Goal: Navigation & Orientation: Find specific page/section

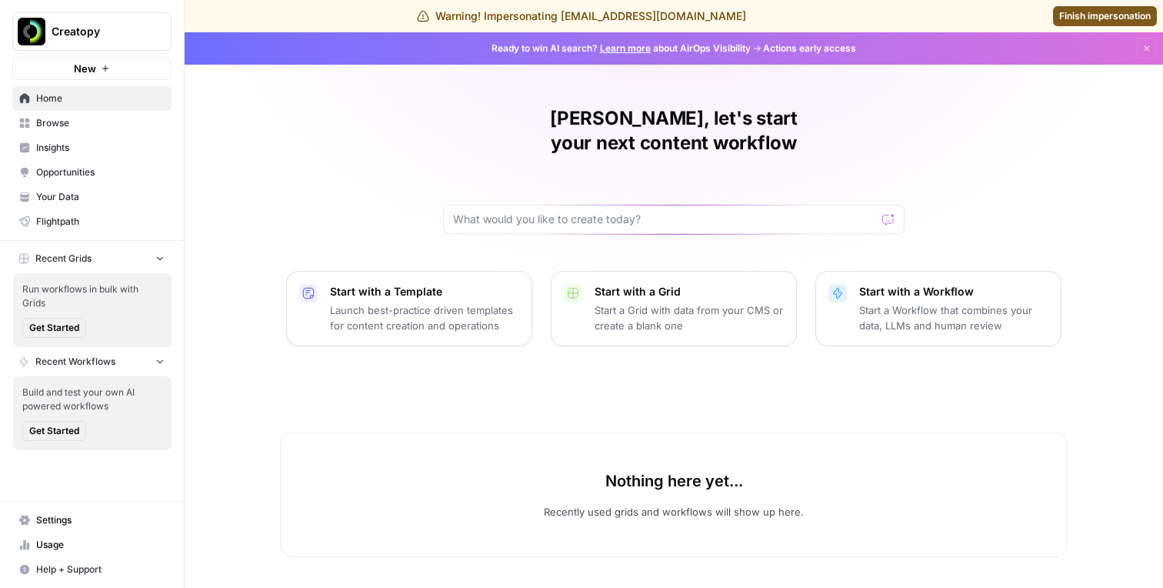
click at [112, 160] on link "Opportunities" at bounding box center [91, 172] width 159 height 25
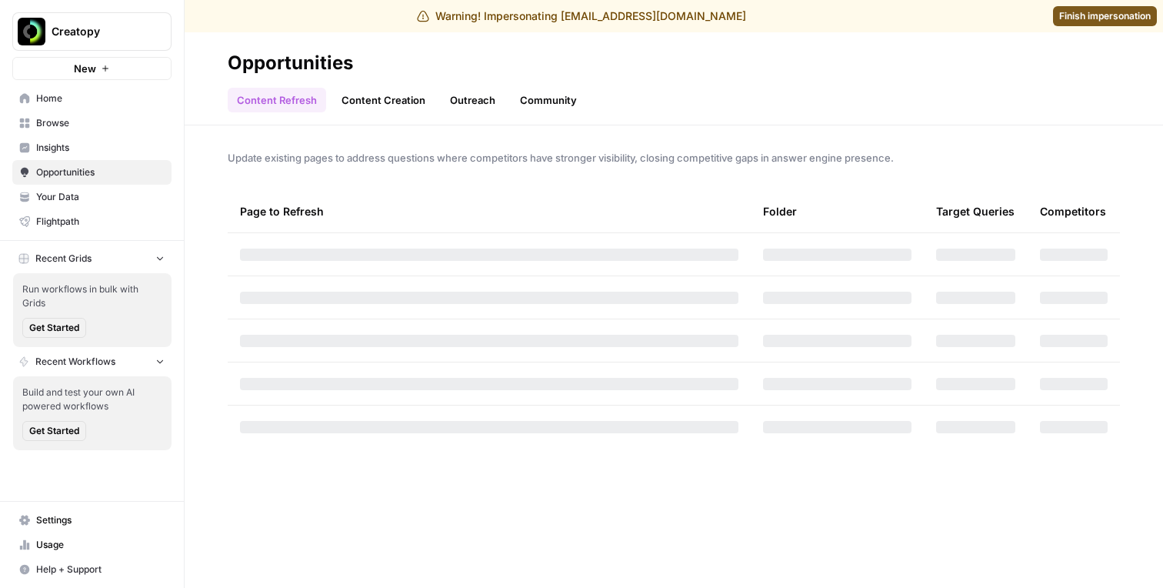
click at [105, 144] on span "Insights" at bounding box center [100, 148] width 128 height 14
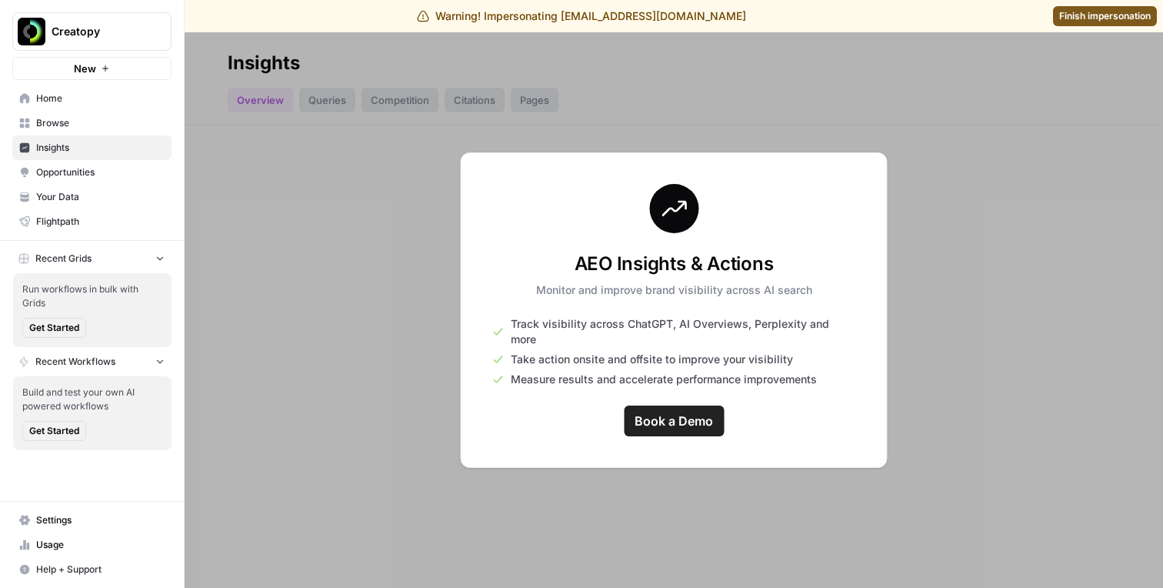
click at [100, 165] on span "Opportunities" at bounding box center [100, 172] width 128 height 14
click at [100, 157] on link "Insights" at bounding box center [91, 147] width 159 height 25
click at [99, 122] on span "Browse" at bounding box center [100, 123] width 128 height 14
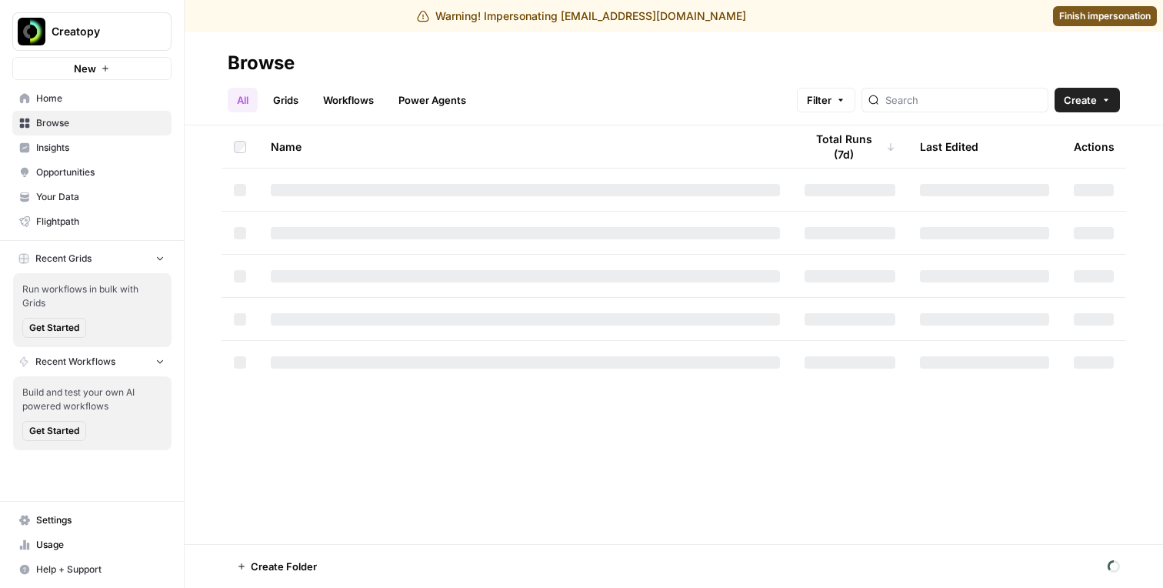
click at [99, 146] on span "Insights" at bounding box center [100, 148] width 128 height 14
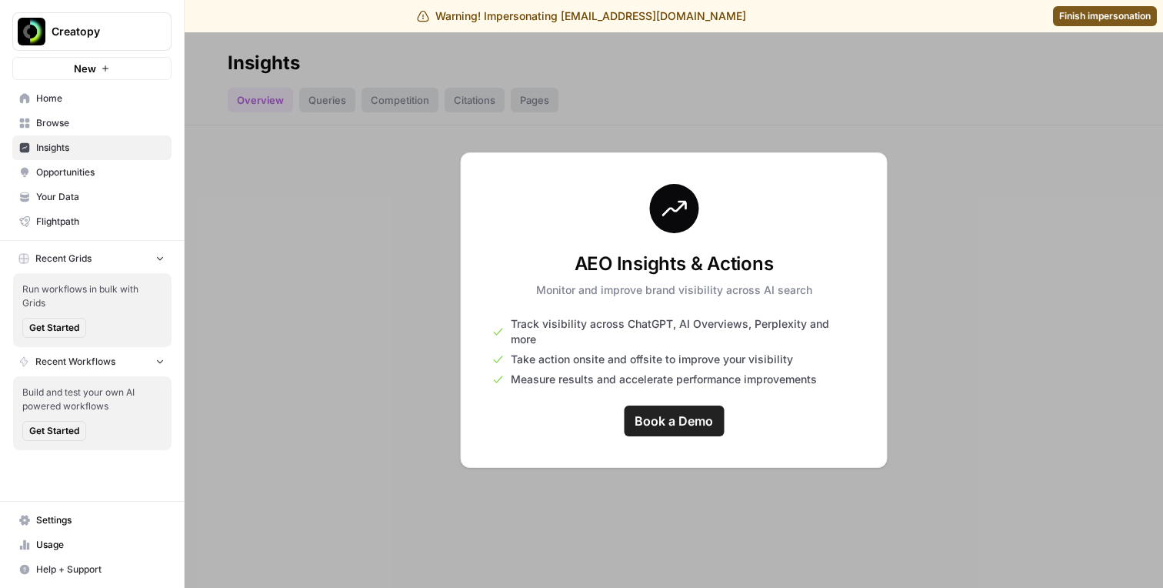
click at [99, 178] on span "Opportunities" at bounding box center [100, 172] width 128 height 14
click at [98, 151] on span "Insights" at bounding box center [100, 148] width 128 height 14
click at [97, 161] on link "Opportunities" at bounding box center [91, 172] width 159 height 25
click at [95, 150] on span "Insights" at bounding box center [100, 148] width 128 height 14
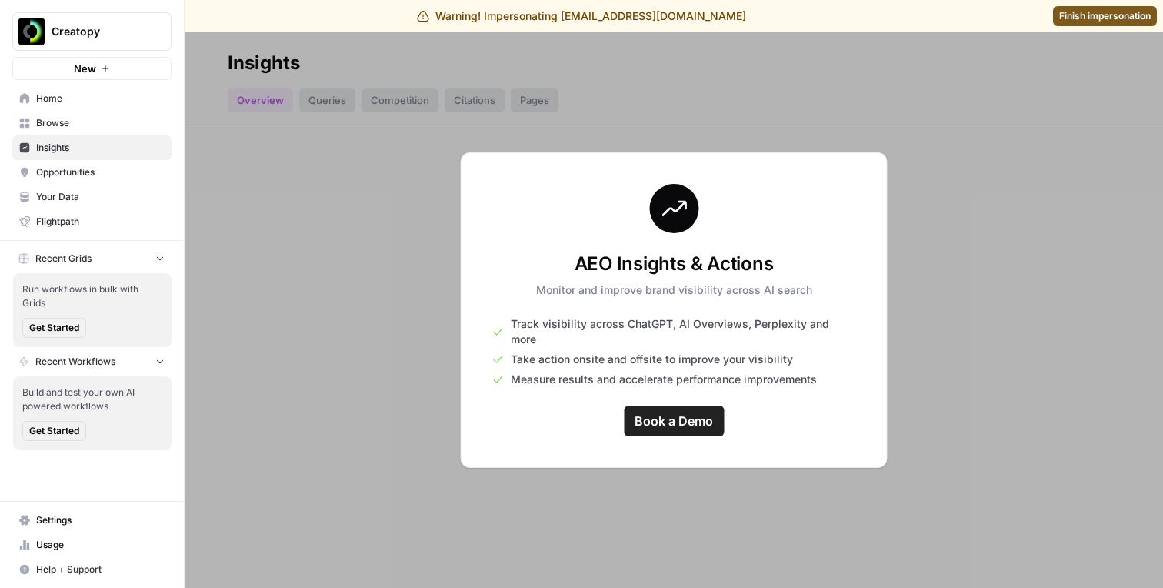
click at [68, 195] on span "Your Data" at bounding box center [100, 197] width 128 height 14
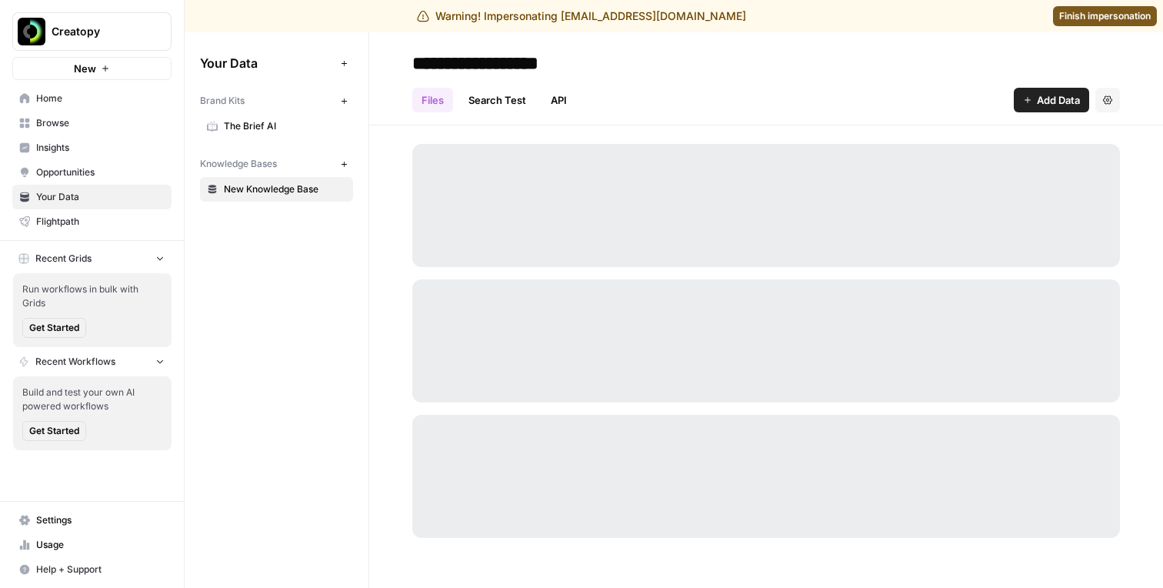
click at [257, 128] on span "The Brief AI" at bounding box center [285, 126] width 122 height 14
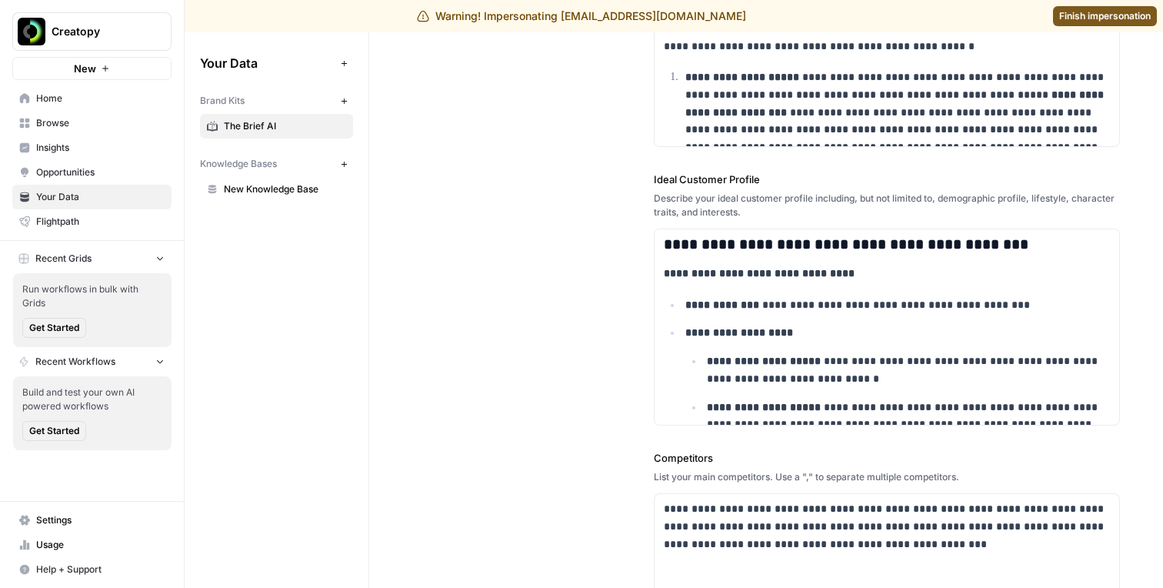
scroll to position [182, 0]
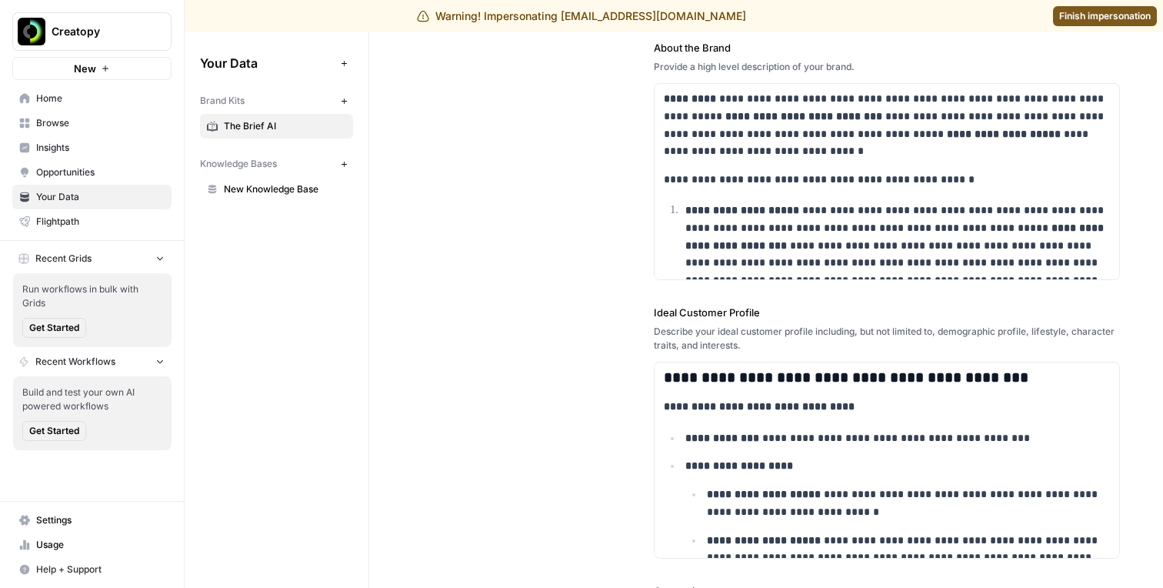
click at [102, 141] on span "Insights" at bounding box center [100, 148] width 128 height 14
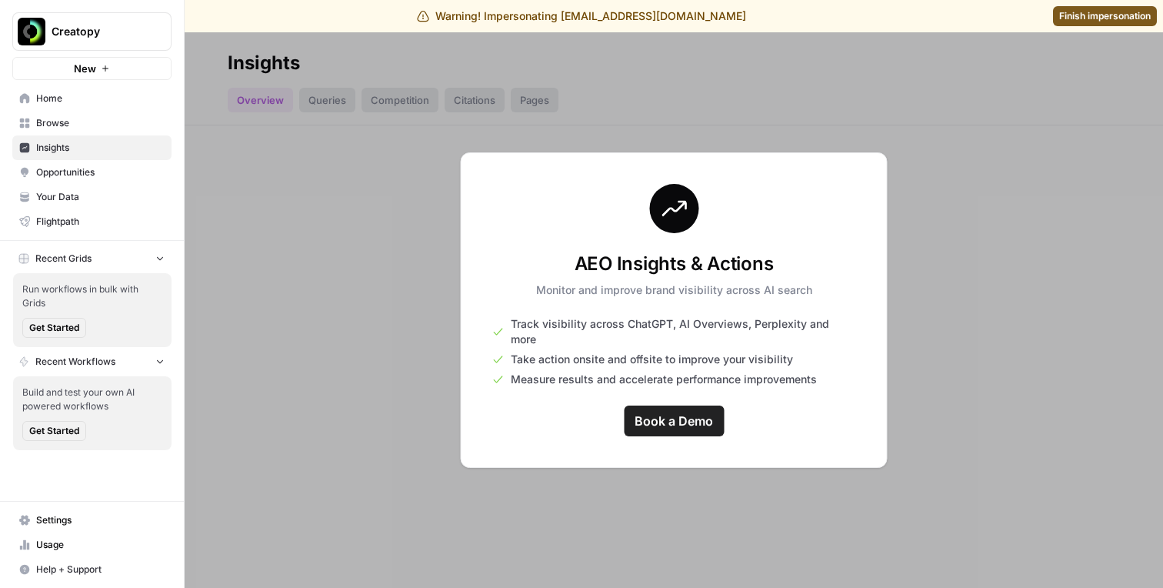
click at [96, 122] on span "Browse" at bounding box center [100, 123] width 128 height 14
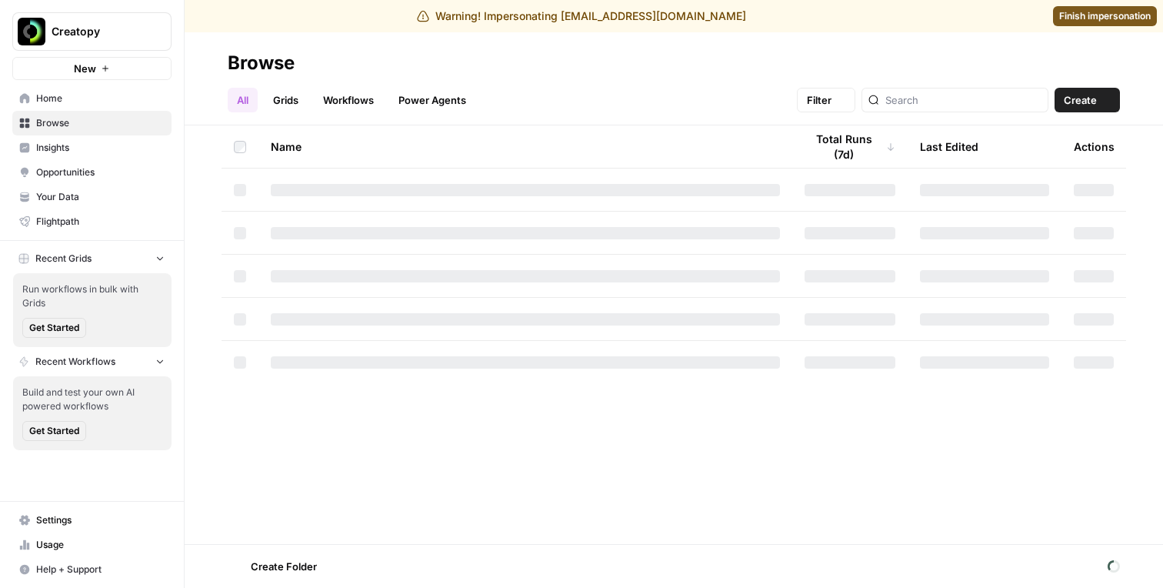
click at [87, 164] on link "Opportunities" at bounding box center [91, 172] width 159 height 25
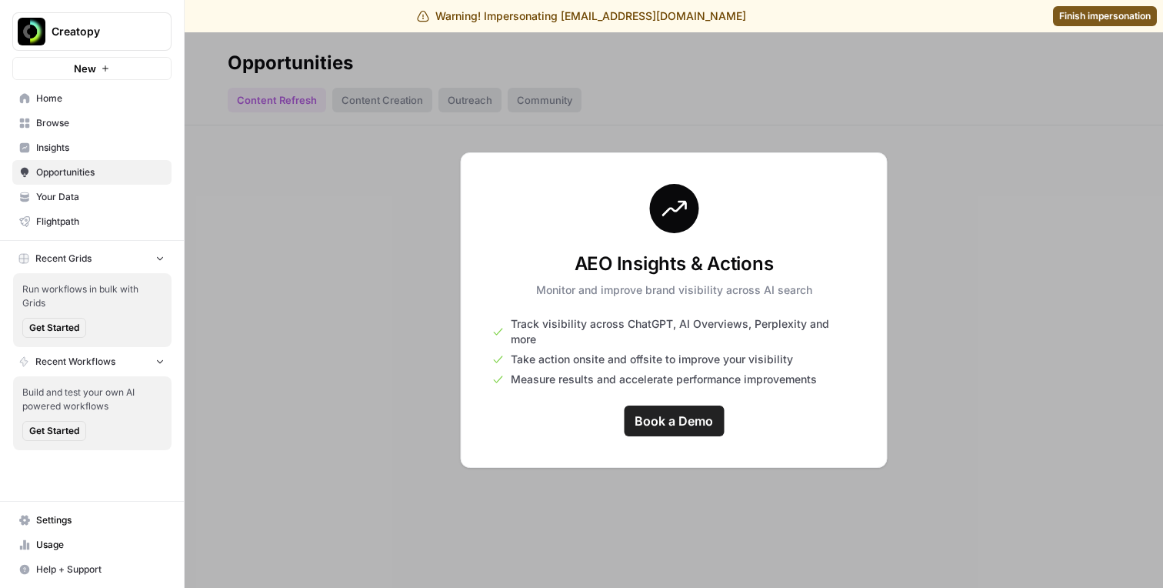
click at [80, 188] on link "Your Data" at bounding box center [91, 197] width 159 height 25
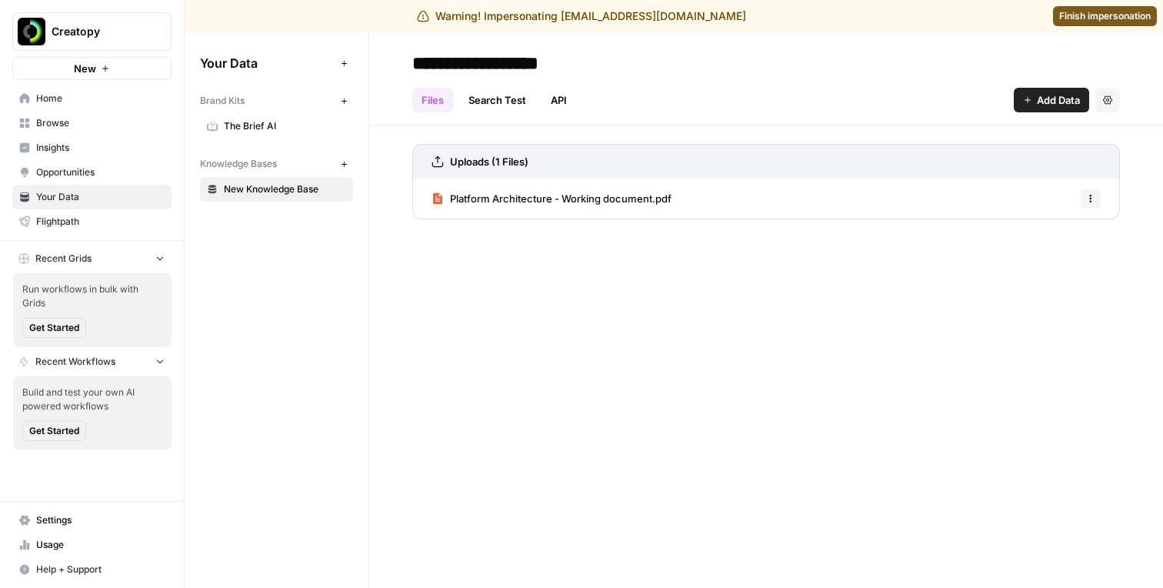
click at [52, 310] on link "Settings" at bounding box center [91, 520] width 159 height 25
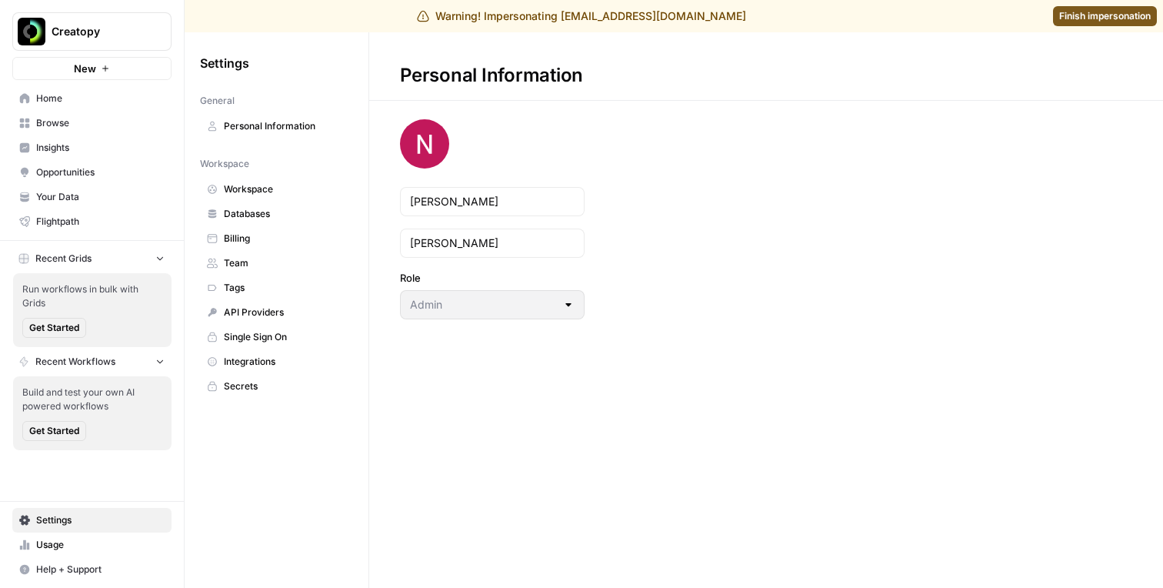
click at [288, 185] on span "Workspace" at bounding box center [285, 189] width 122 height 14
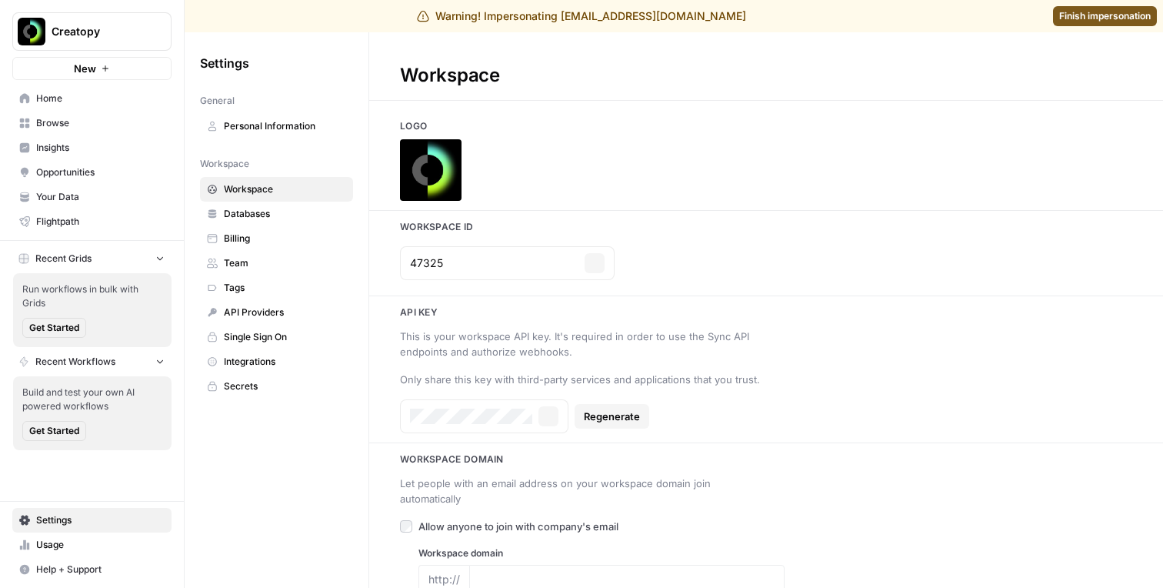
type input "https://creatopy.com/"
click at [94, 195] on span "Your Data" at bounding box center [100, 197] width 128 height 14
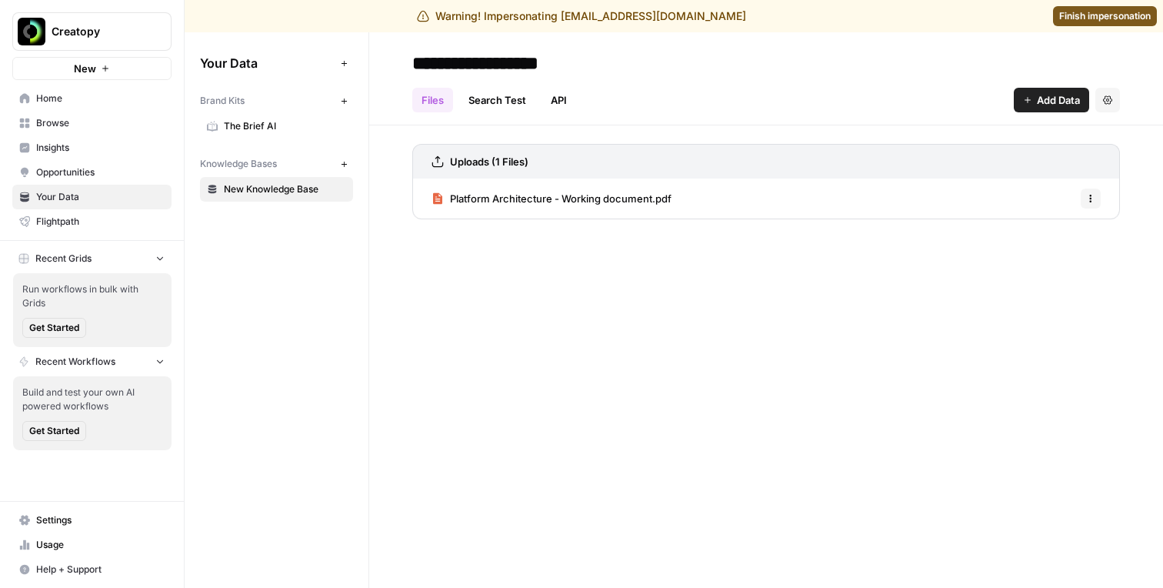
click at [258, 115] on link "The Brief AI" at bounding box center [276, 126] width 153 height 25
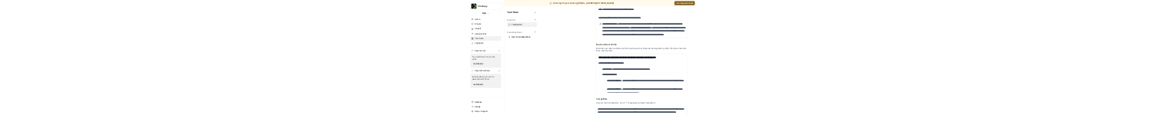
scroll to position [314, 0]
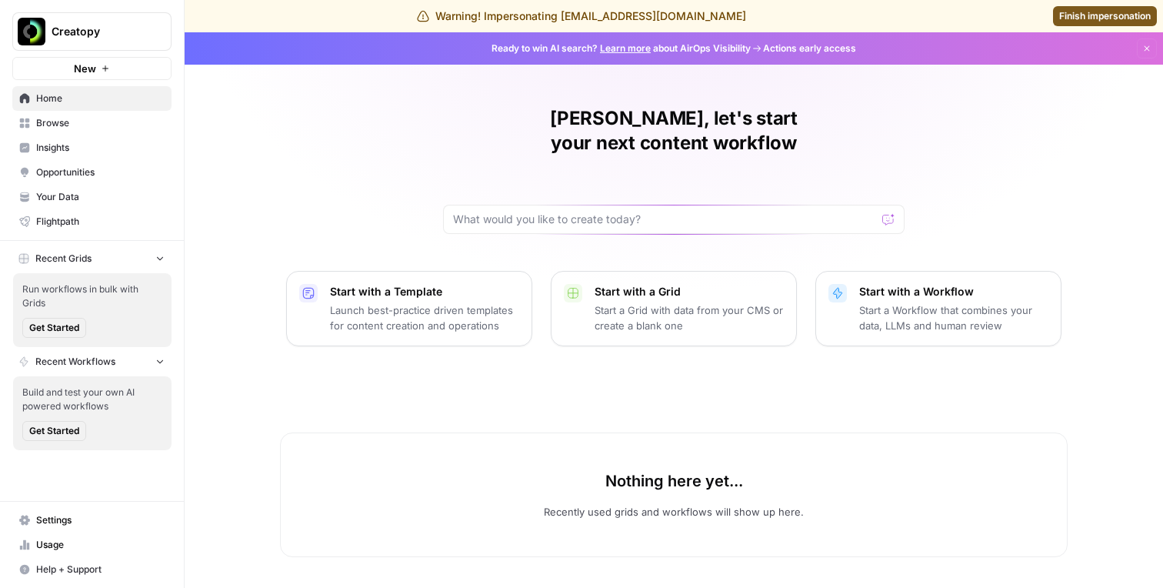
click at [81, 198] on span "Your Data" at bounding box center [100, 197] width 128 height 14
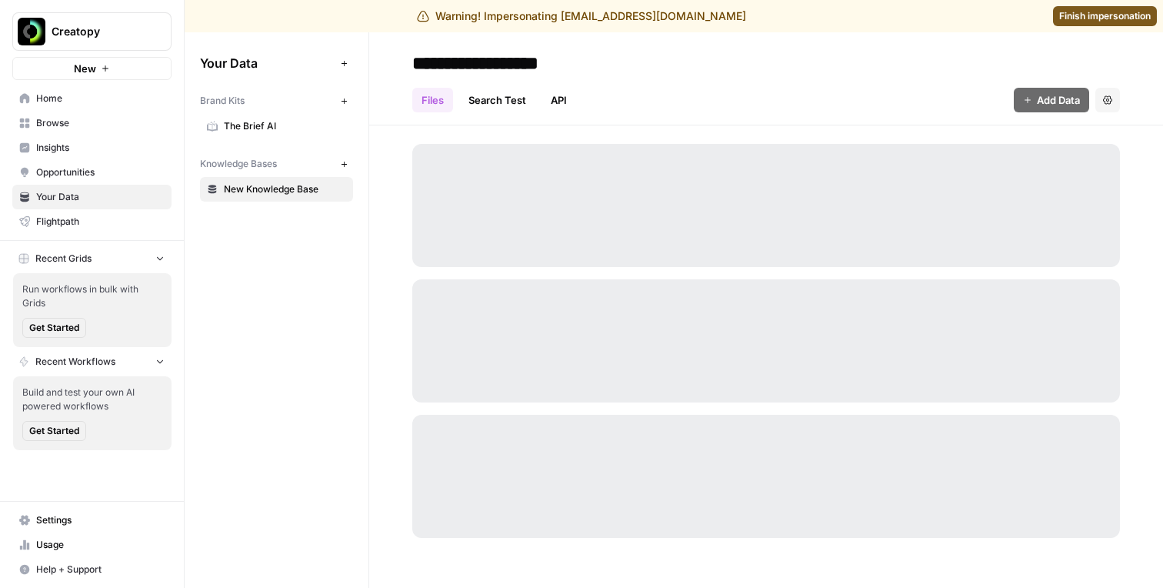
click at [270, 122] on span "The Brief AI" at bounding box center [285, 126] width 122 height 14
